Goal: Find specific page/section: Find specific page/section

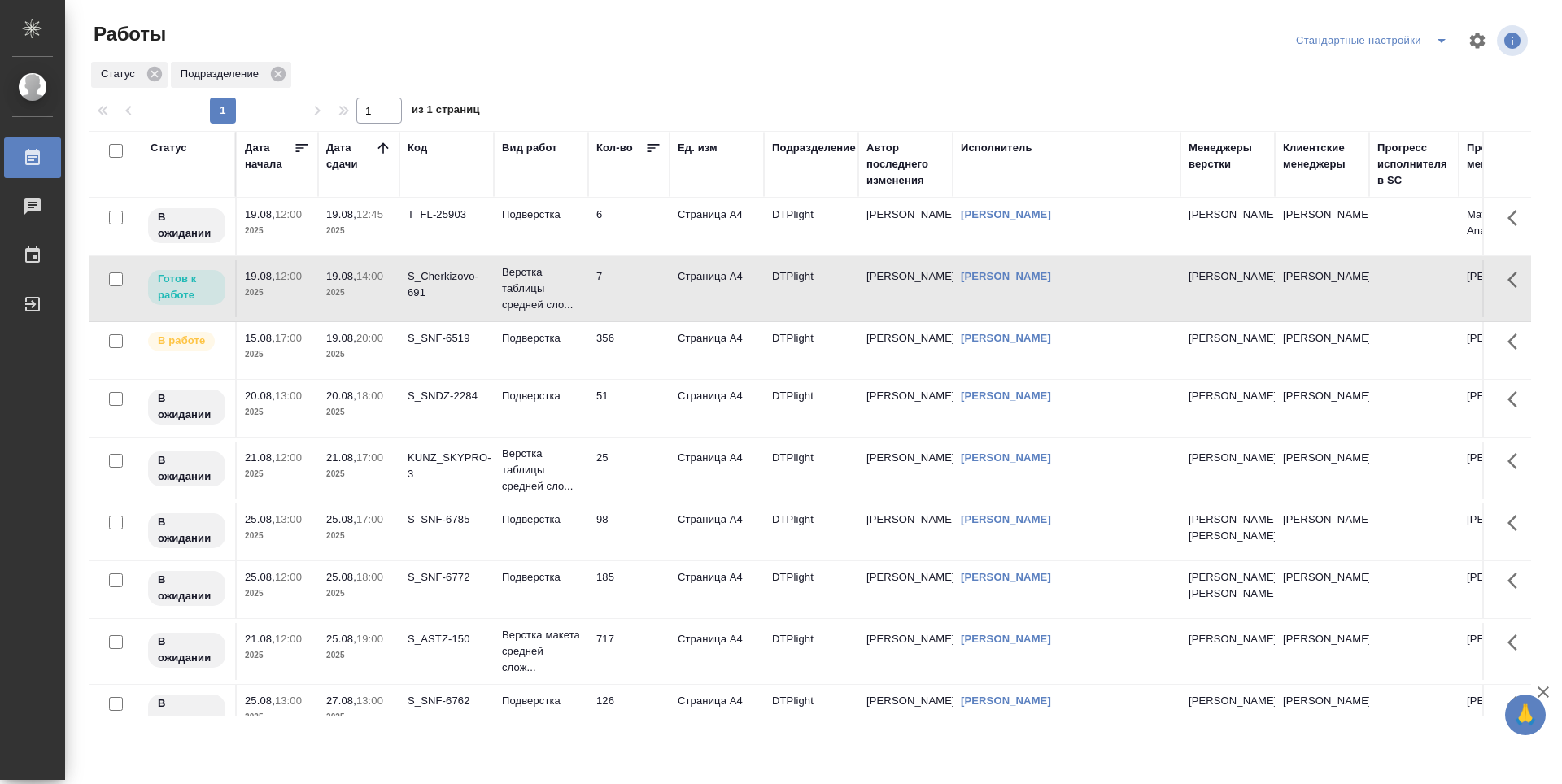
click at [645, 256] on td "356" at bounding box center [629, 227] width 81 height 57
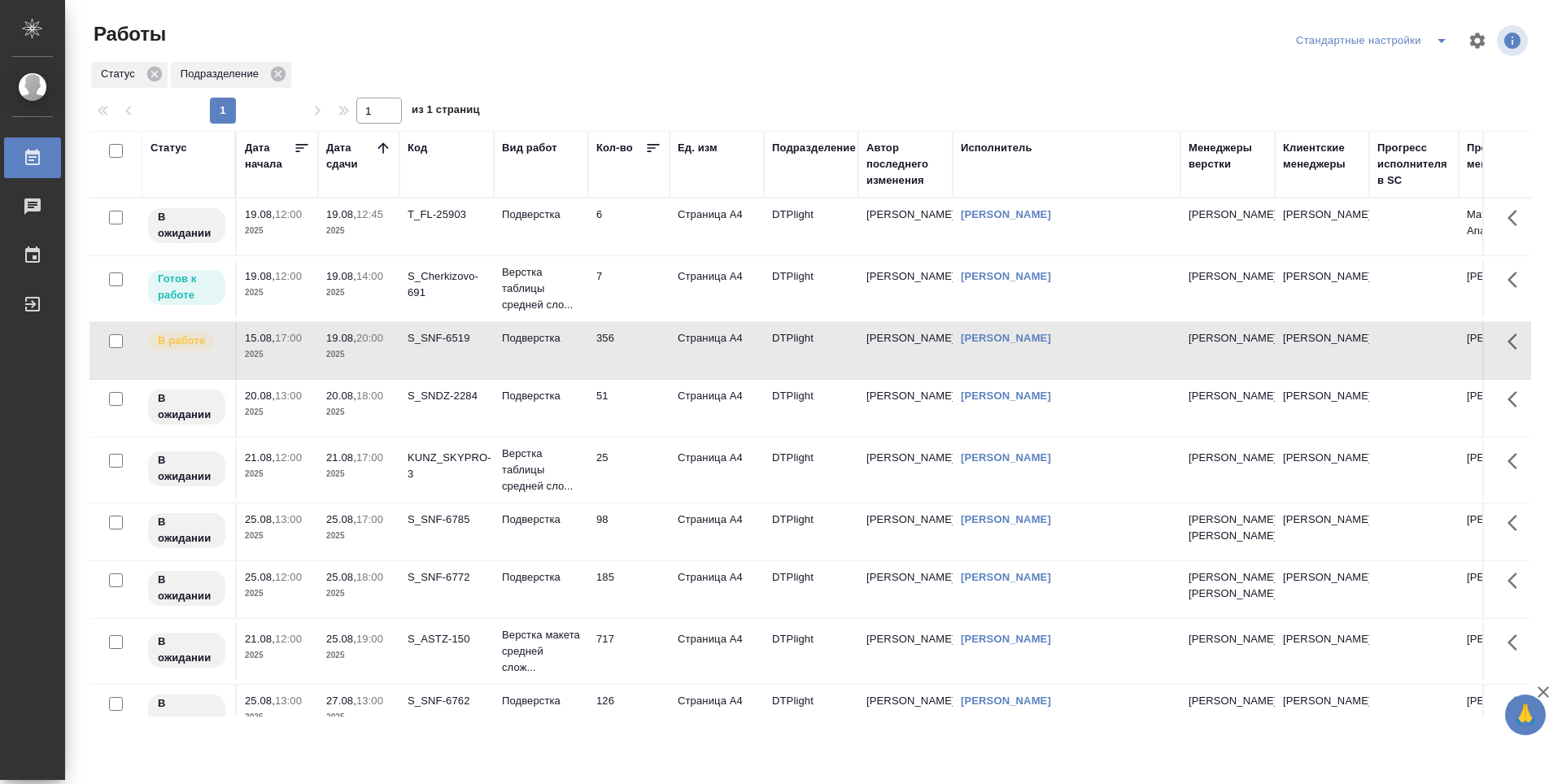
click at [646, 256] on td "51" at bounding box center [629, 227] width 81 height 57
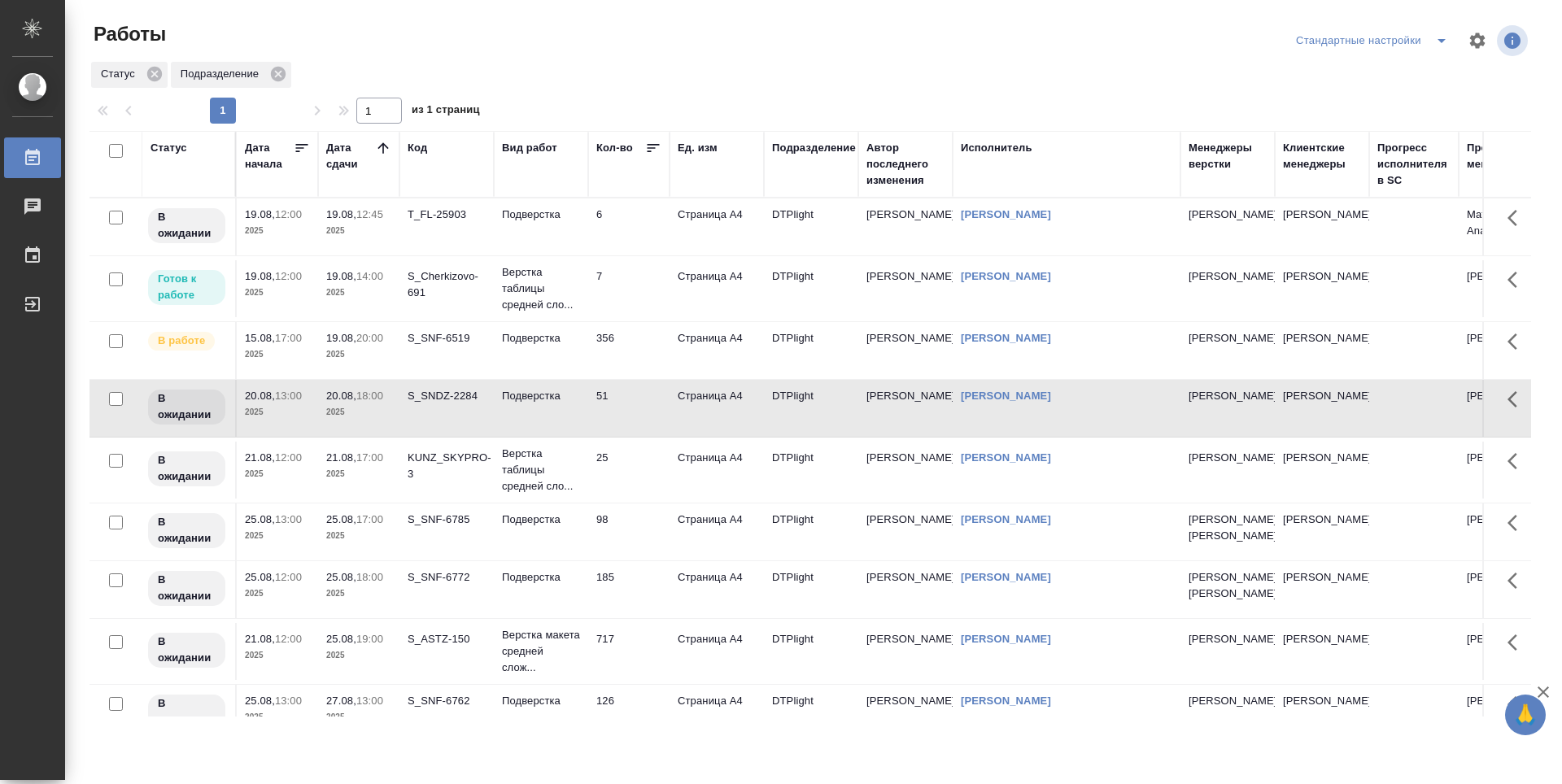
click at [624, 256] on td "25" at bounding box center [629, 227] width 81 height 57
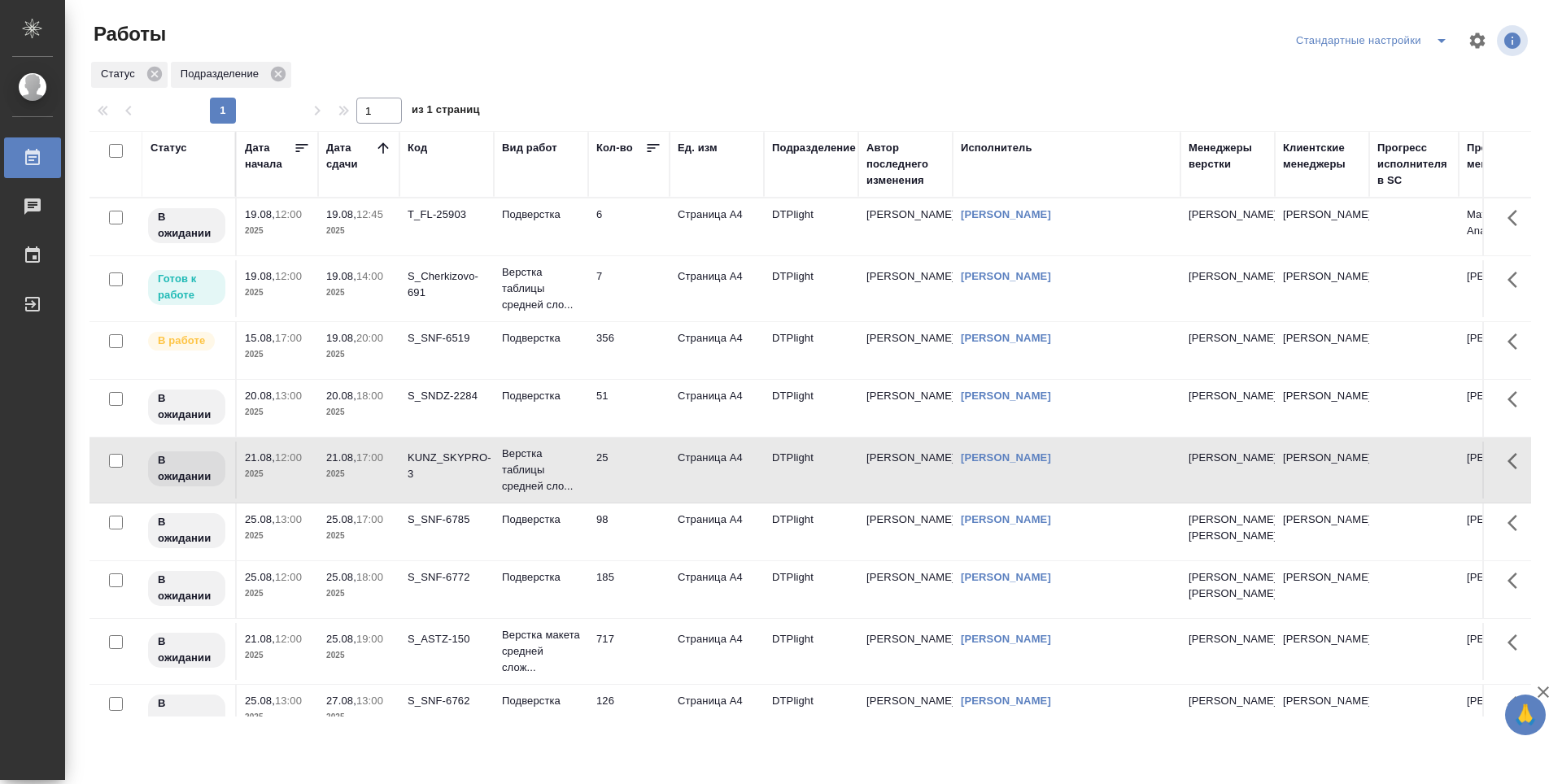
click at [638, 256] on td "356" at bounding box center [629, 227] width 81 height 57
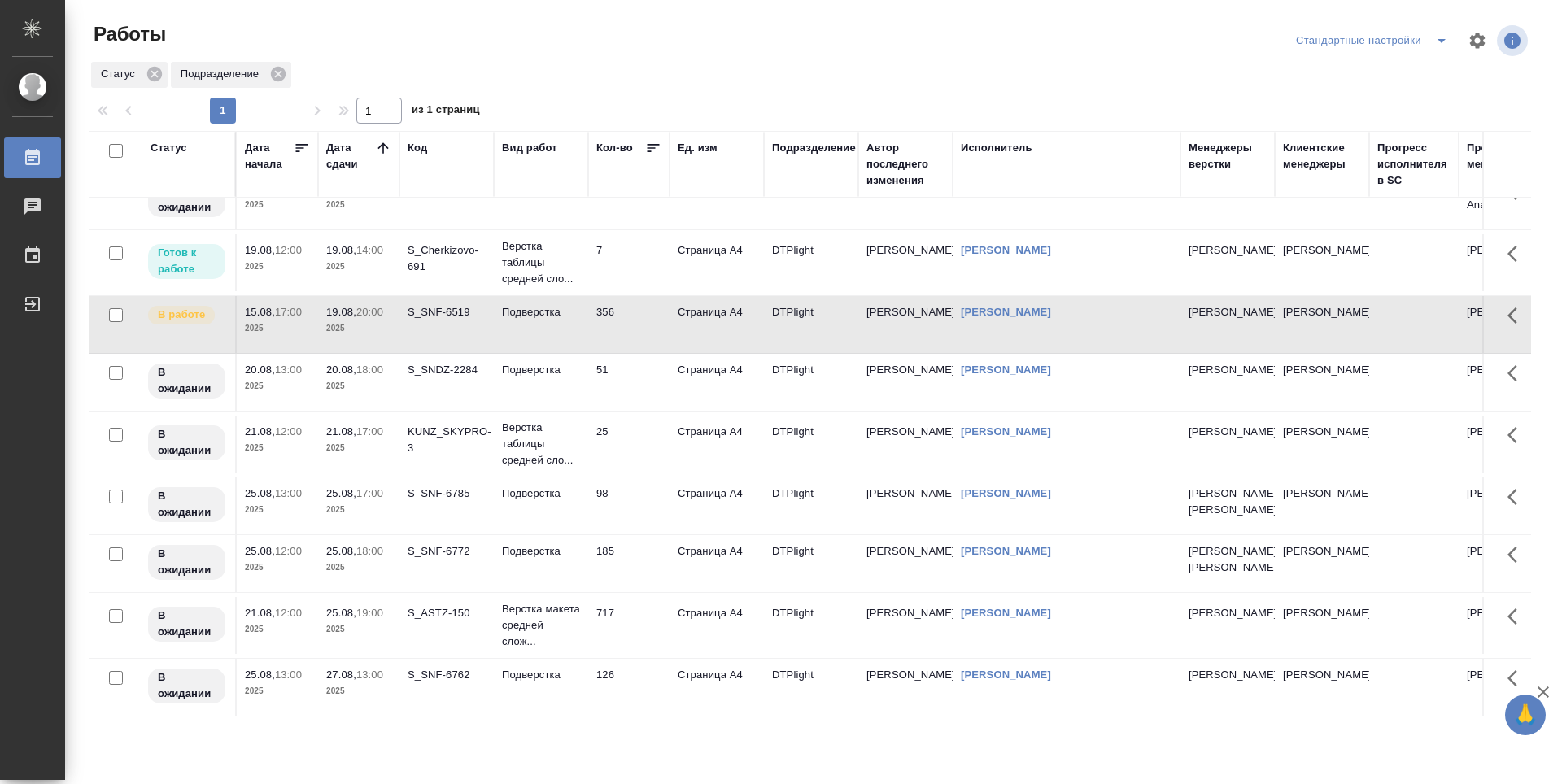
scroll to position [87, 0]
click at [652, 230] on td "185" at bounding box center [629, 201] width 81 height 57
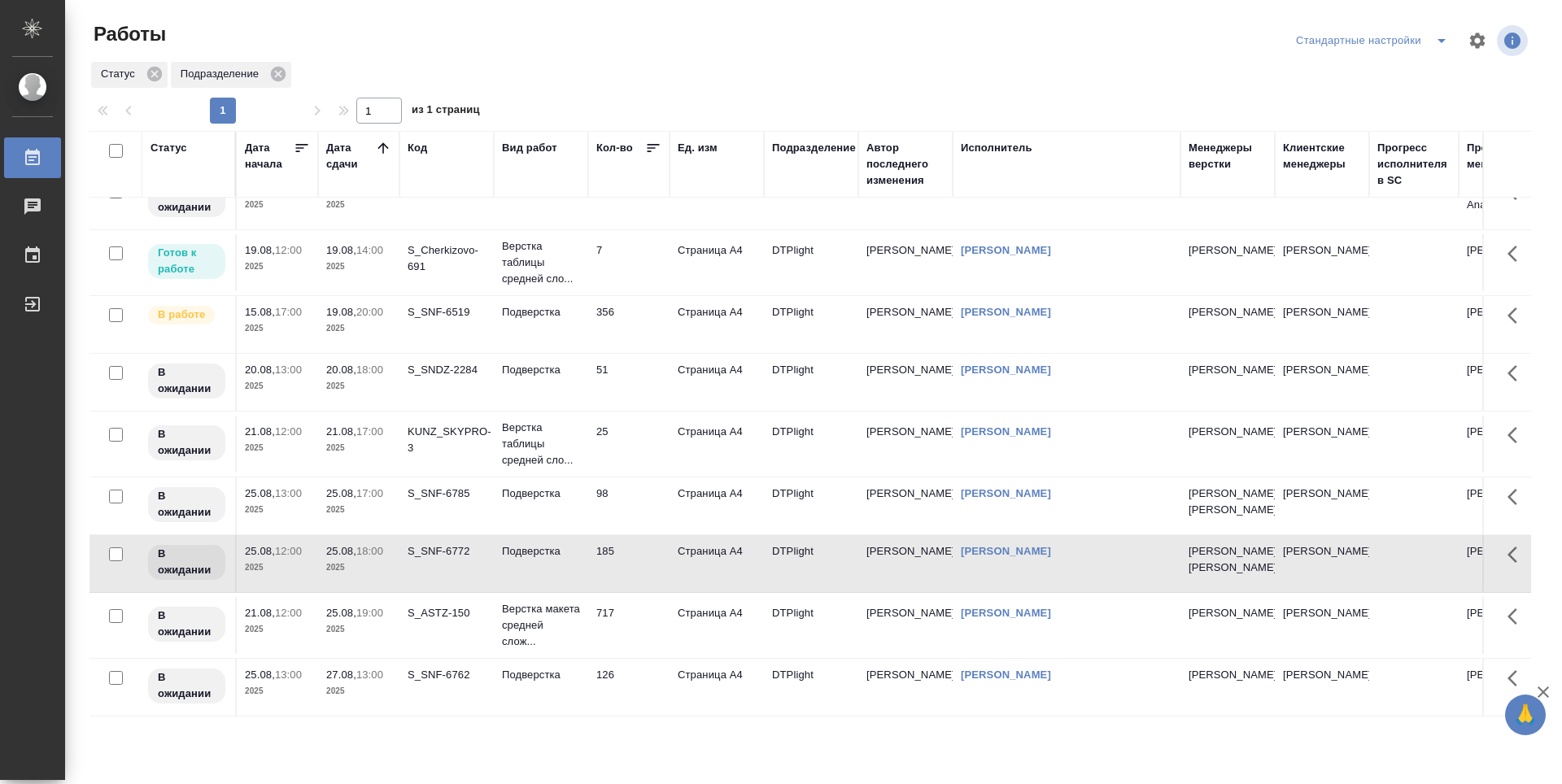
click at [646, 230] on td "717" at bounding box center [629, 201] width 81 height 57
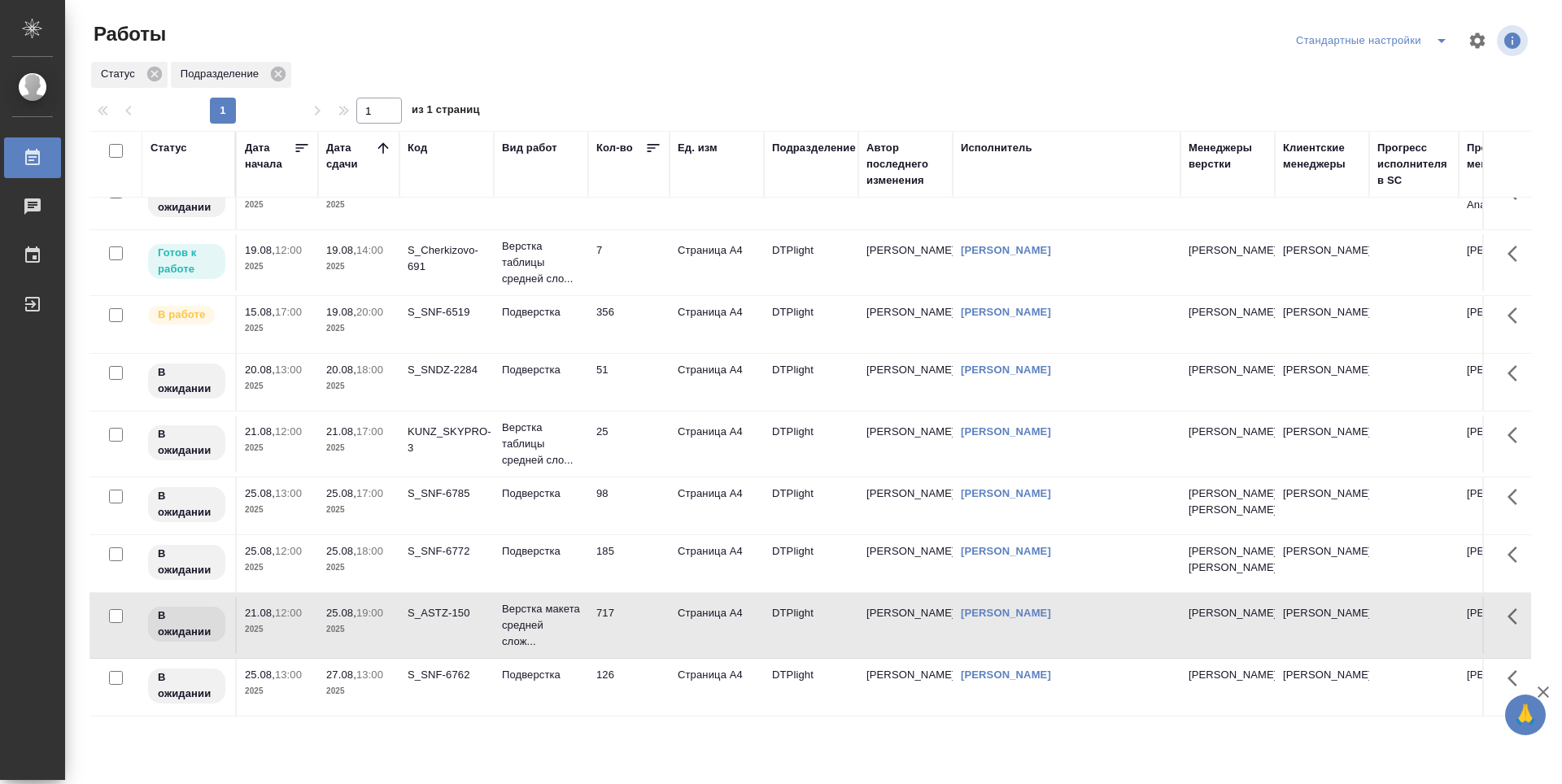
click at [637, 230] on td "717" at bounding box center [629, 201] width 81 height 57
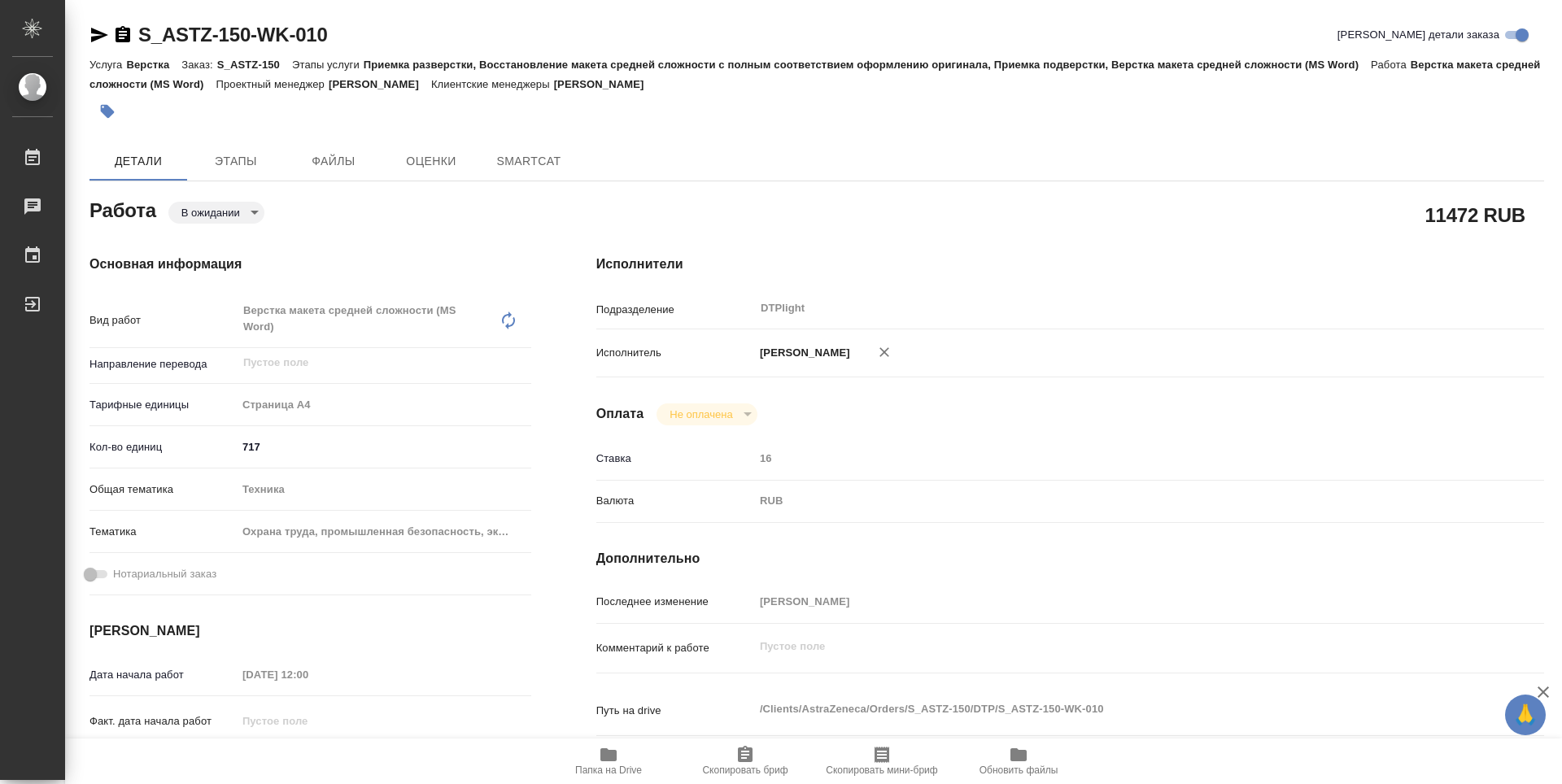
type textarea "x"
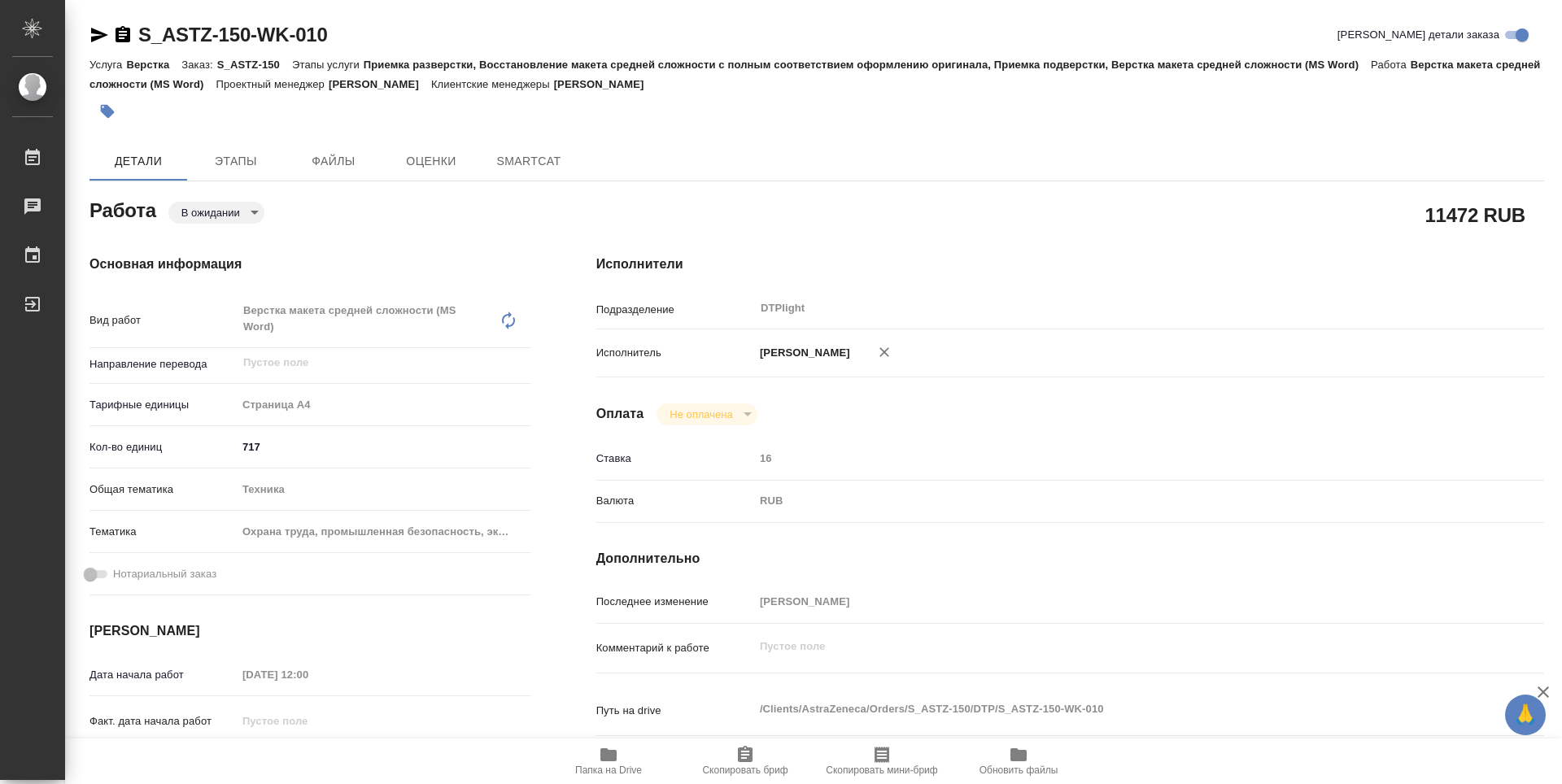
type textarea "x"
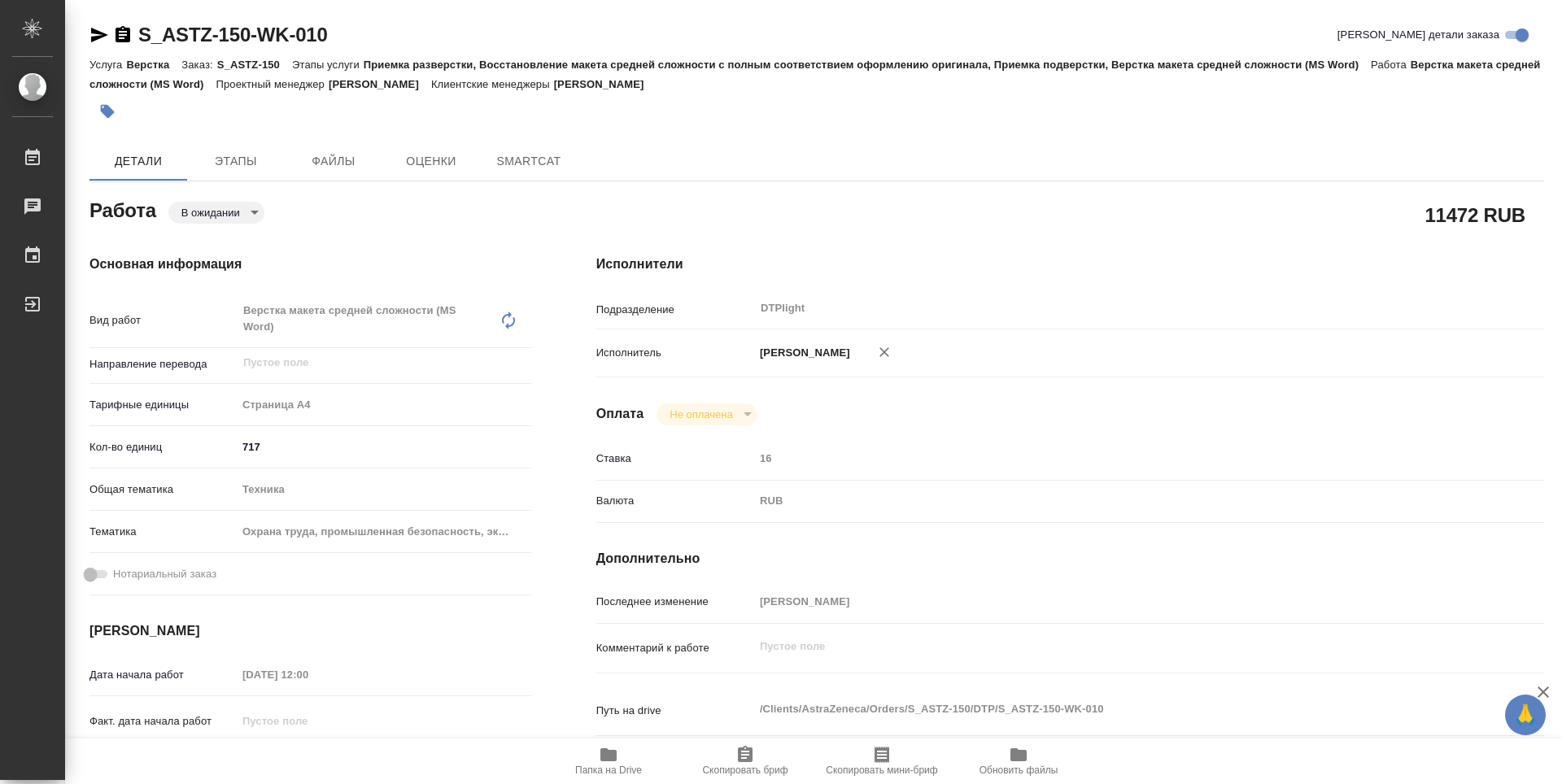
type textarea "x"
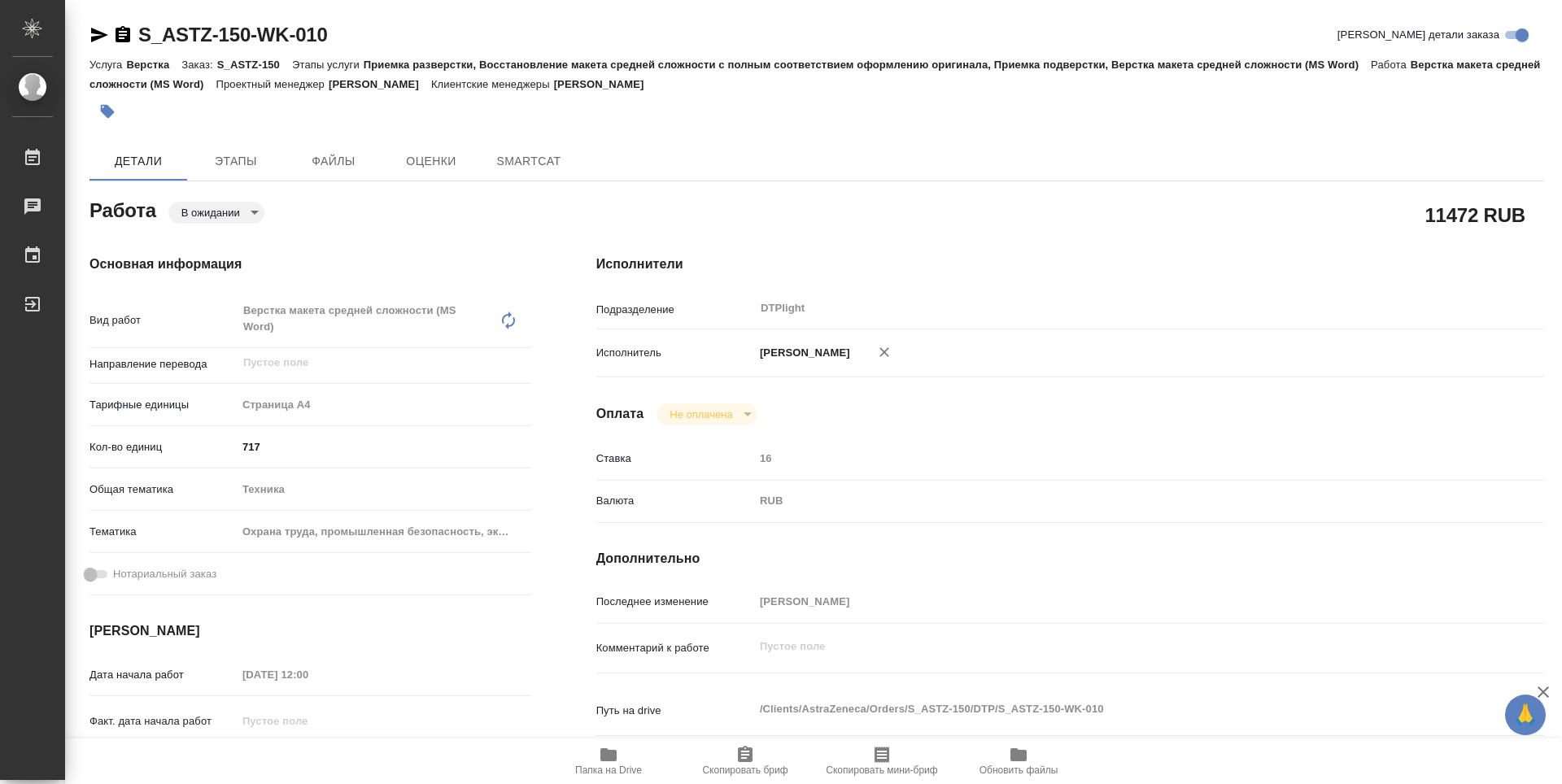
type textarea "x"
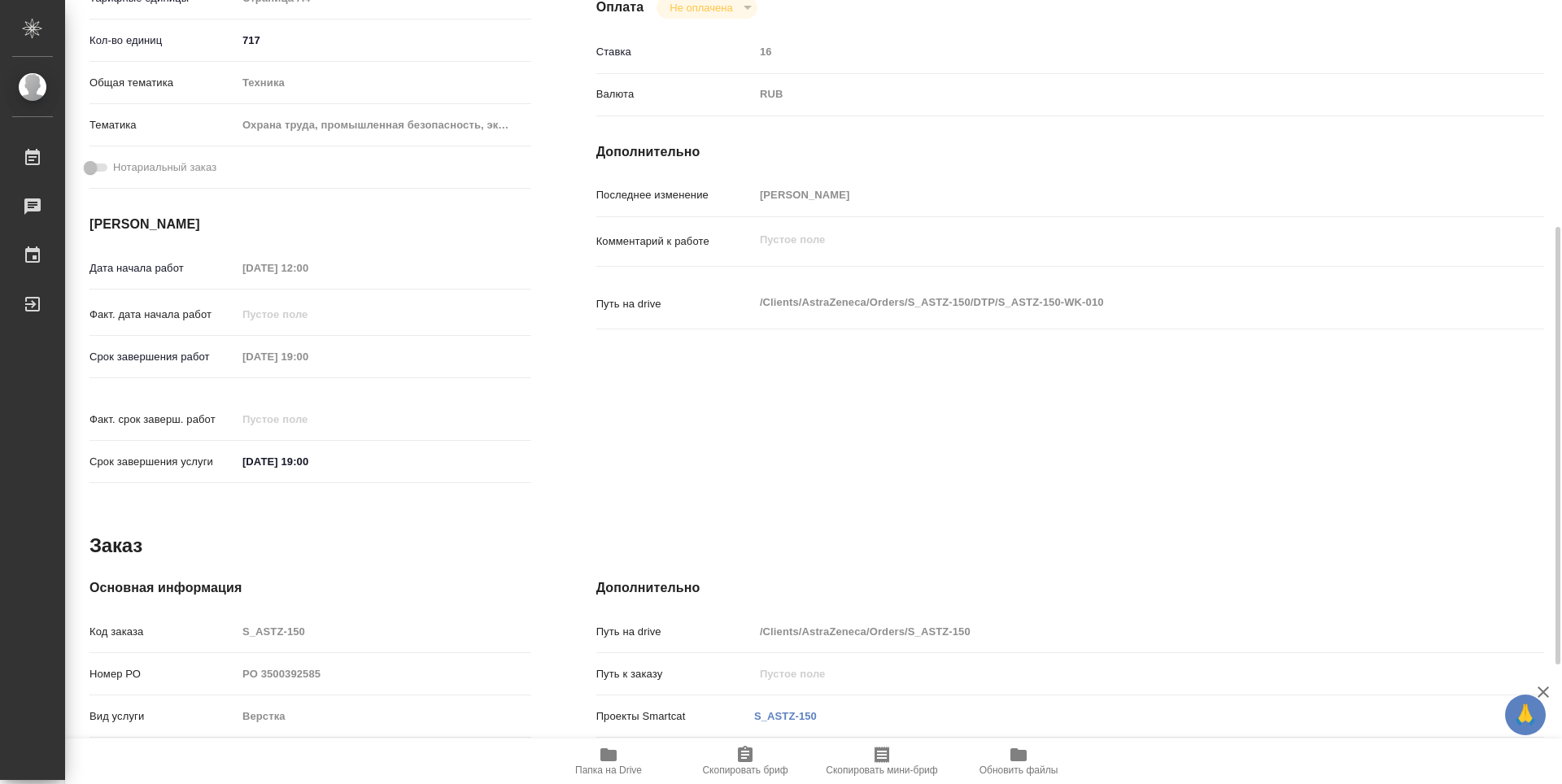
type textarea "x"
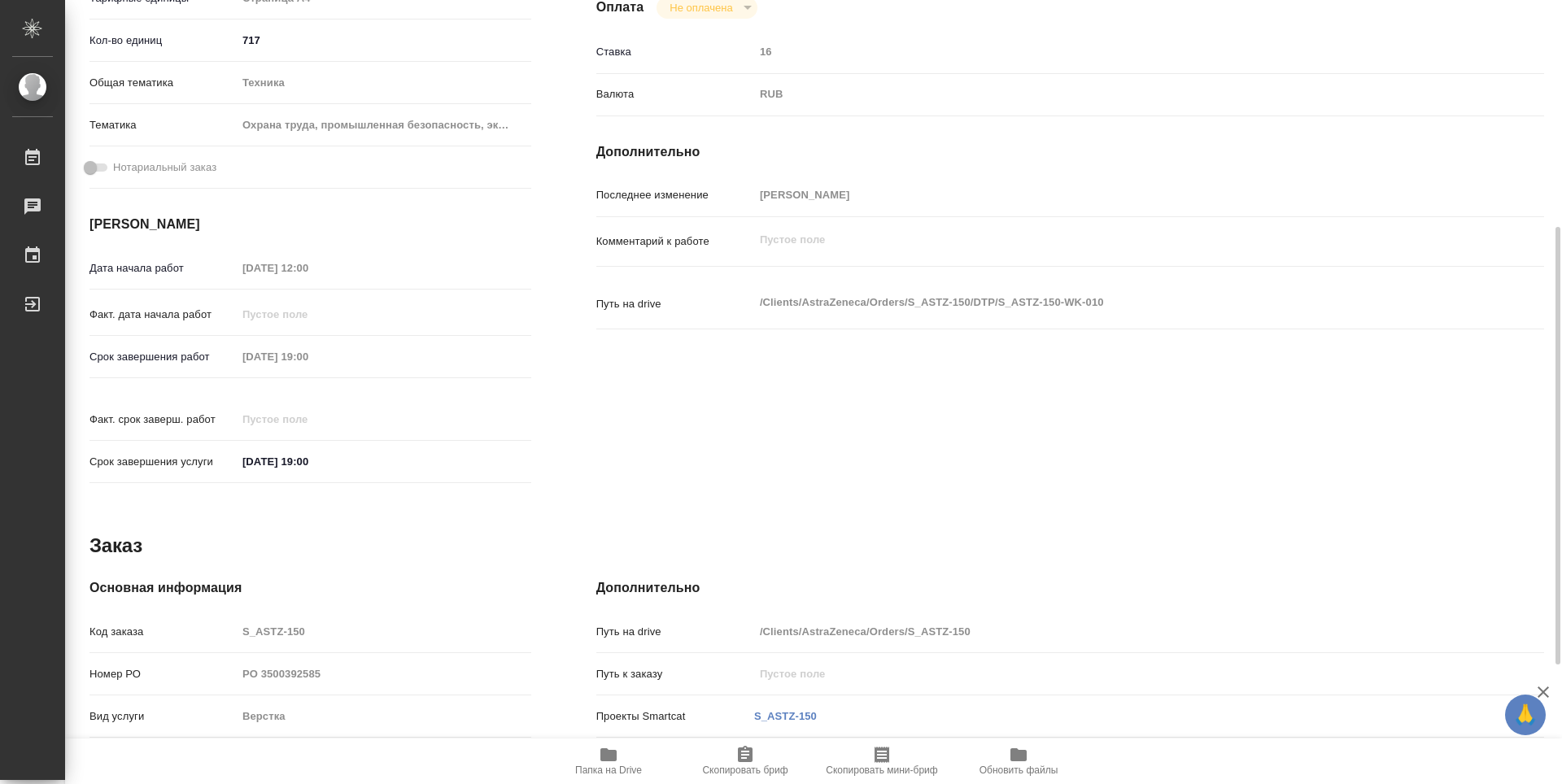
scroll to position [620, 0]
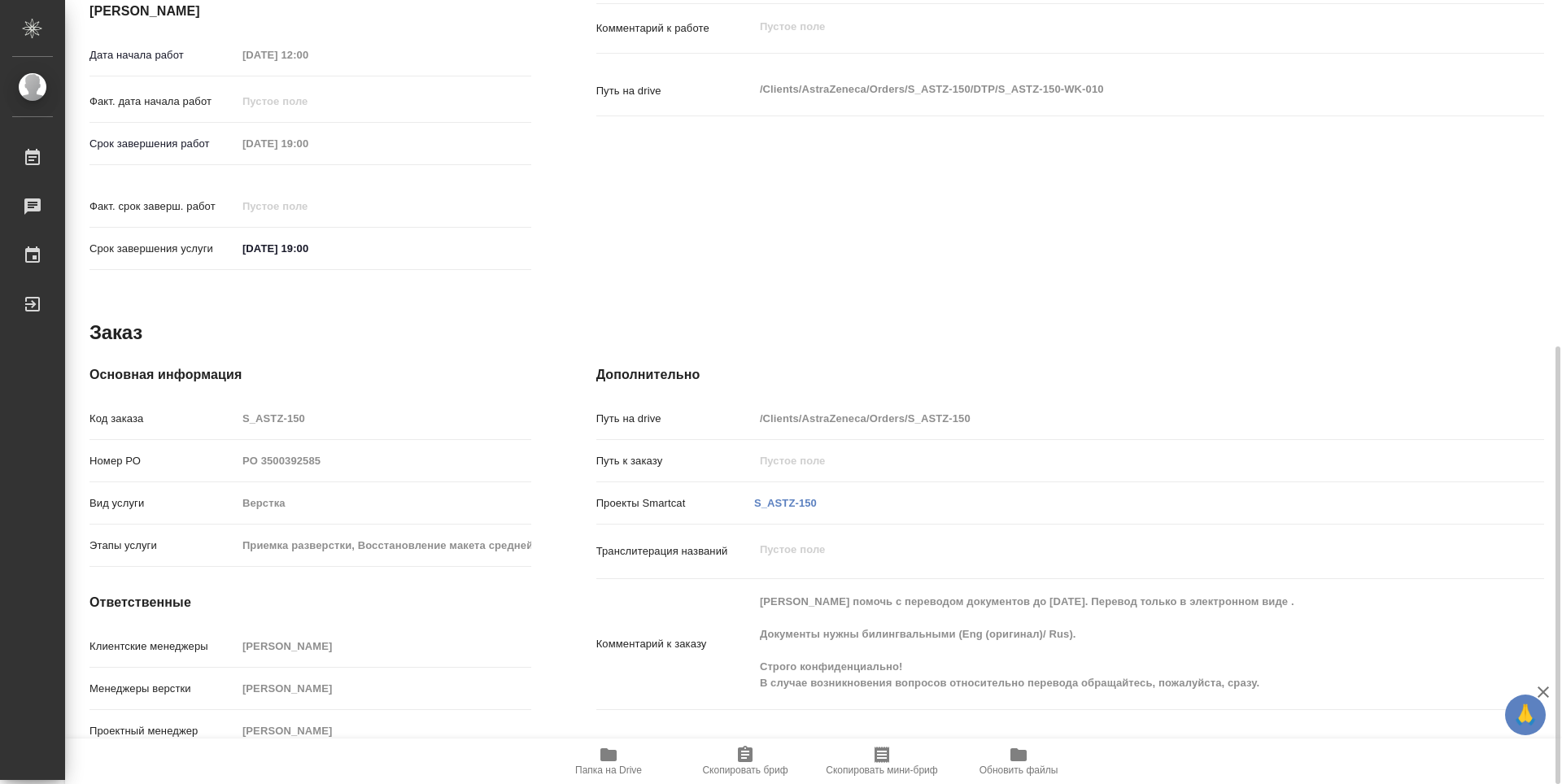
type textarea "x"
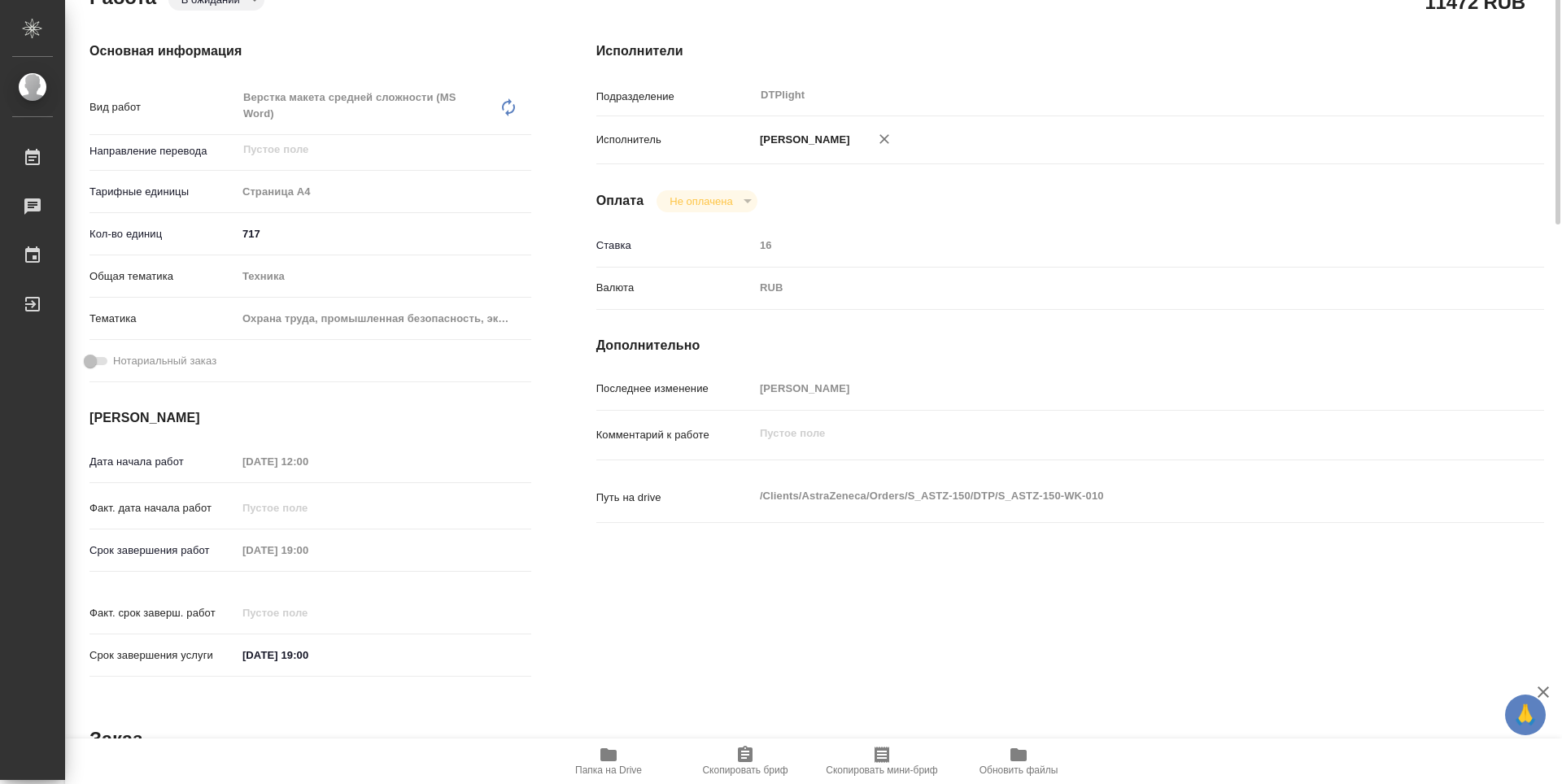
scroll to position [0, 0]
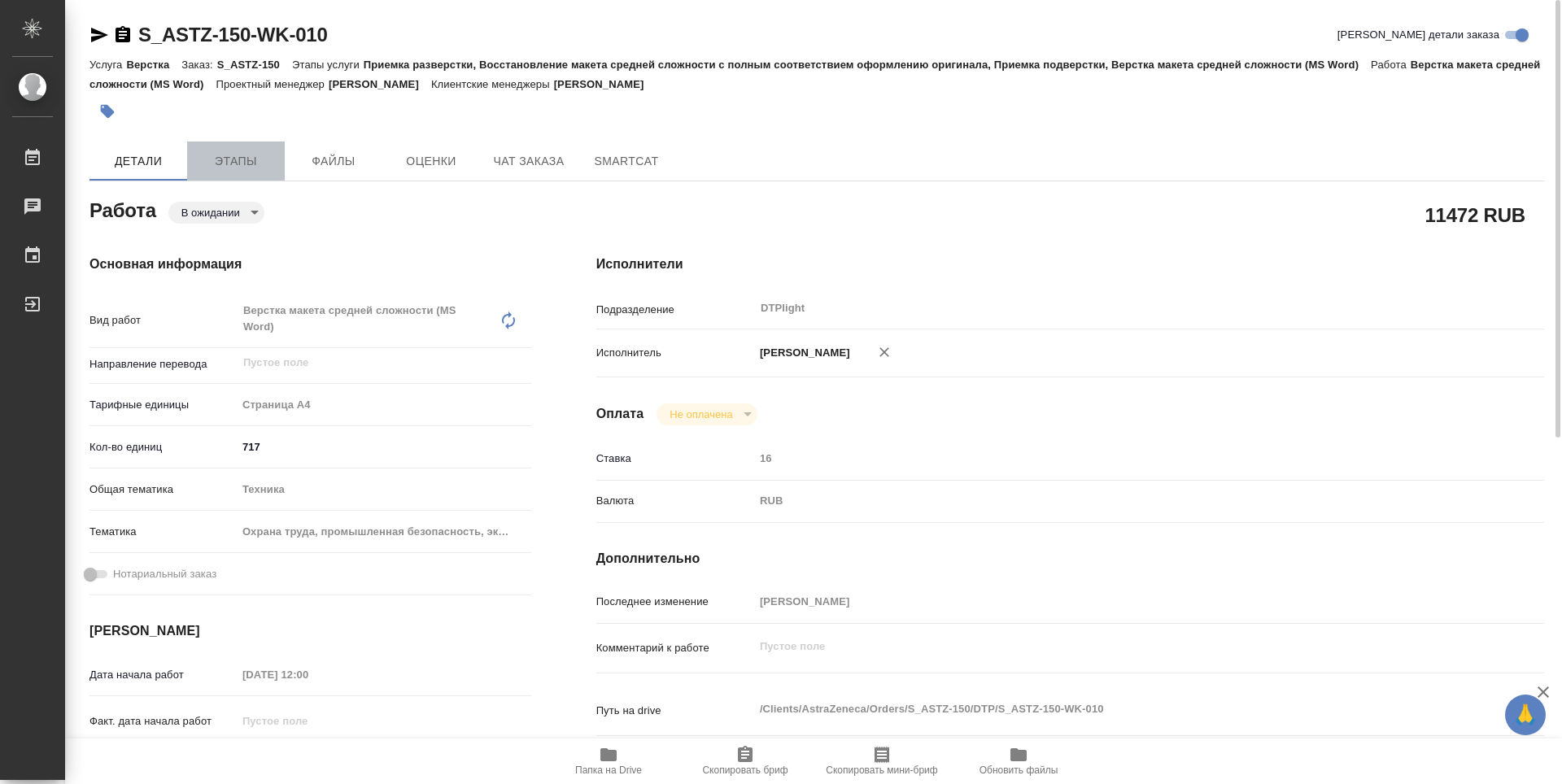
click at [241, 151] on span "Этапы" at bounding box center [235, 161] width 78 height 21
